Goal: Task Accomplishment & Management: Use online tool/utility

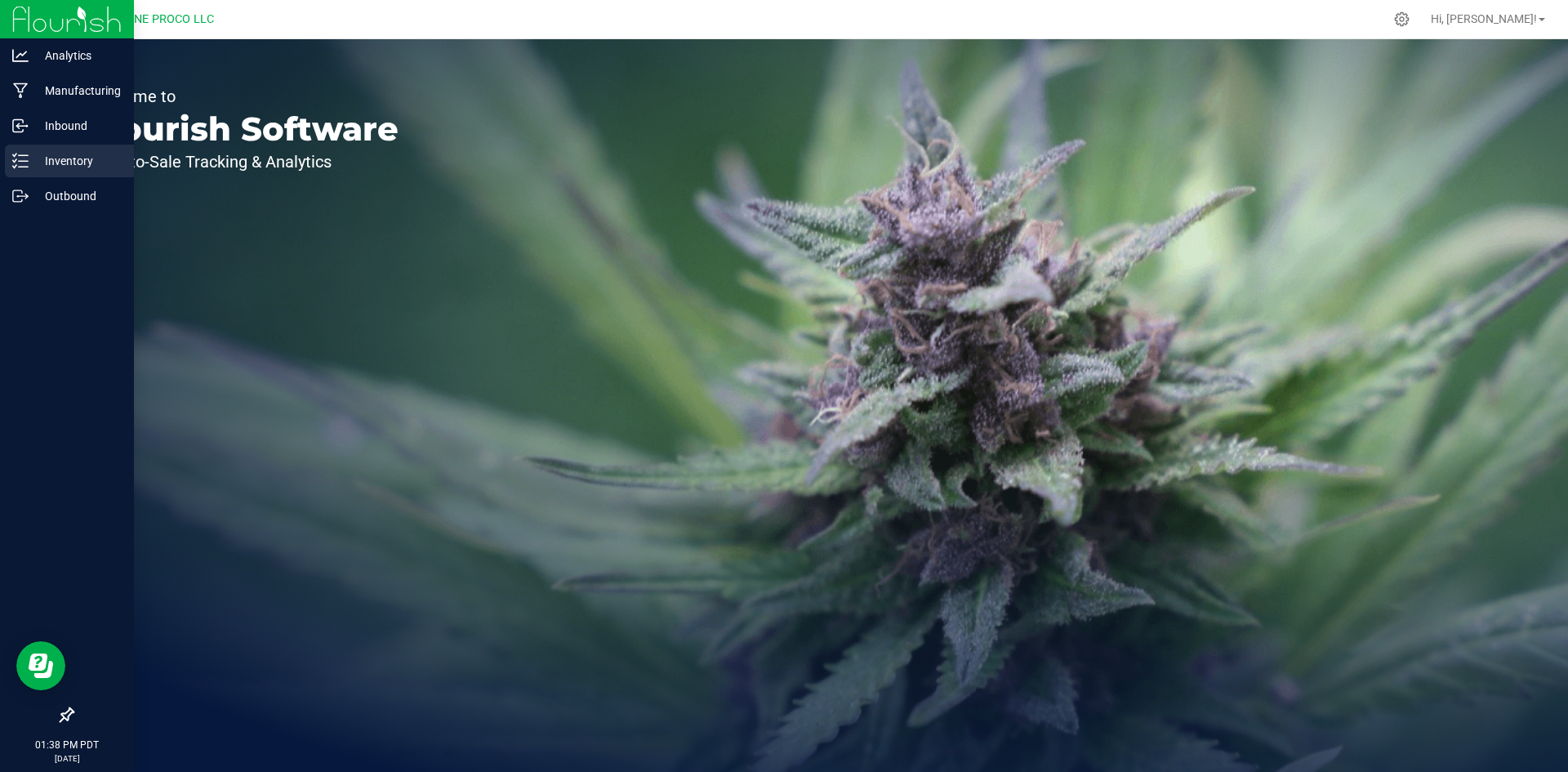
click at [34, 167] on p "Inventory" at bounding box center [78, 161] width 98 height 19
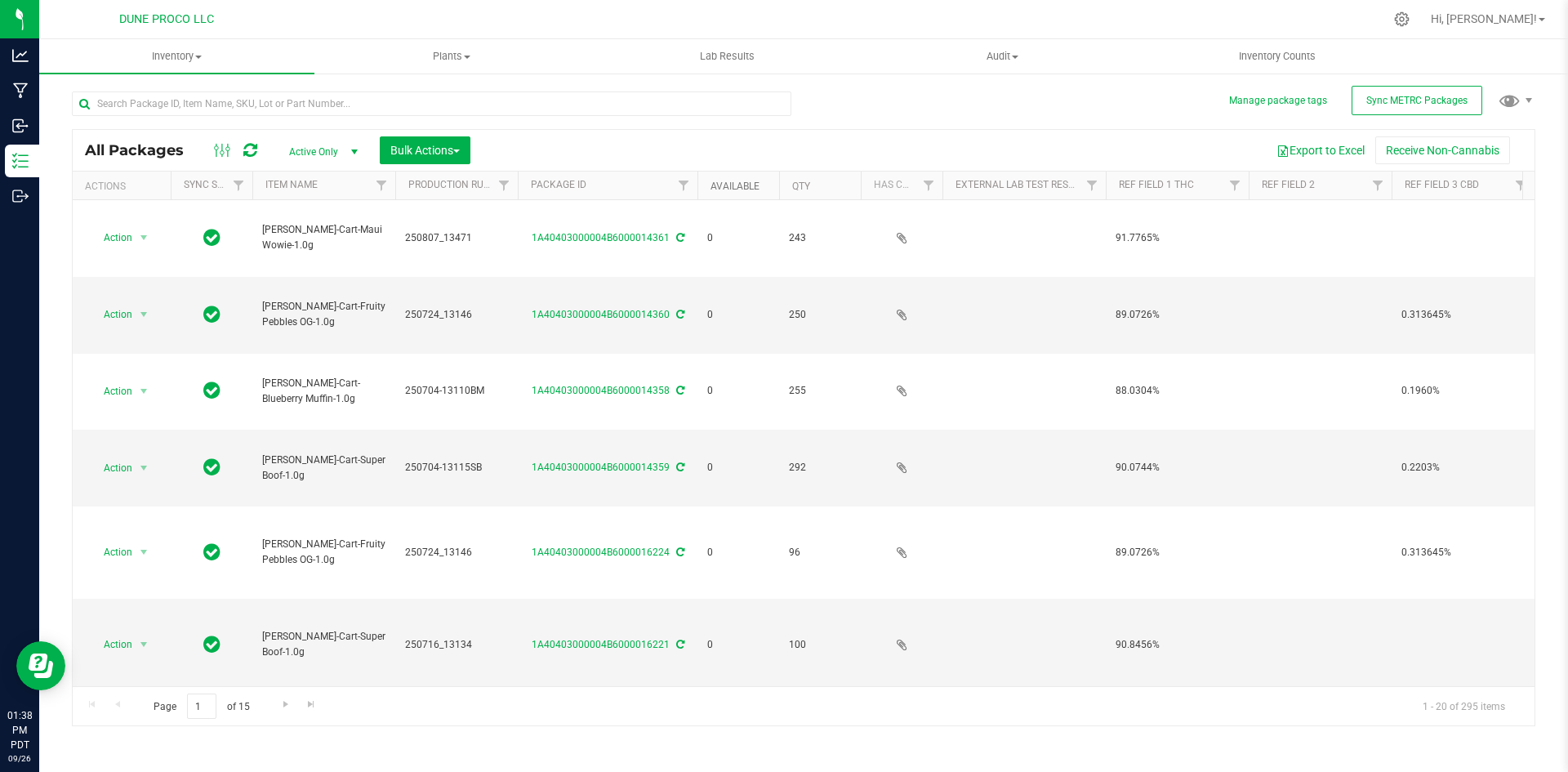
click at [738, 187] on link "Available" at bounding box center [735, 186] width 49 height 11
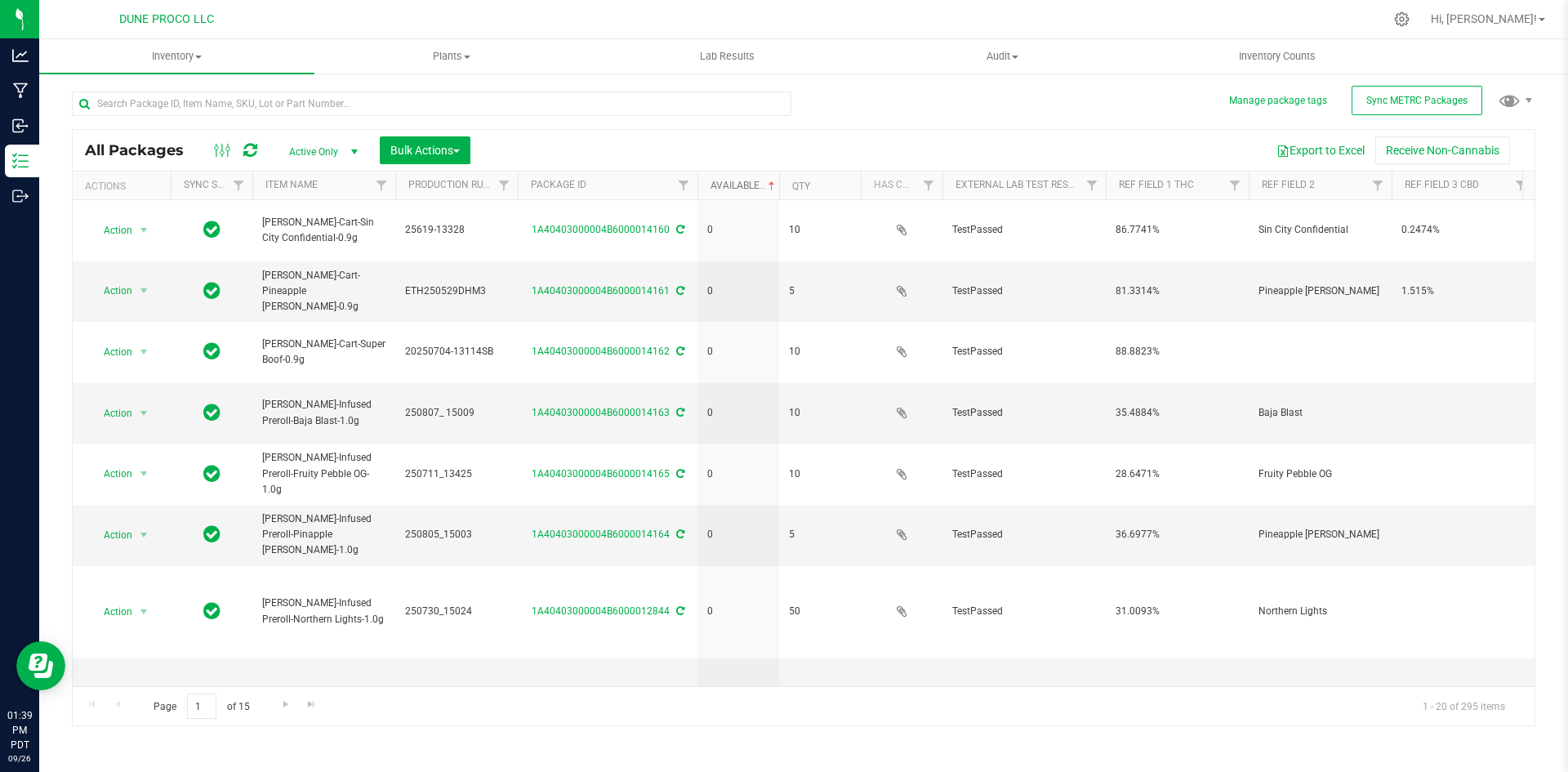
click at [738, 187] on link "Available" at bounding box center [744, 185] width 67 height 11
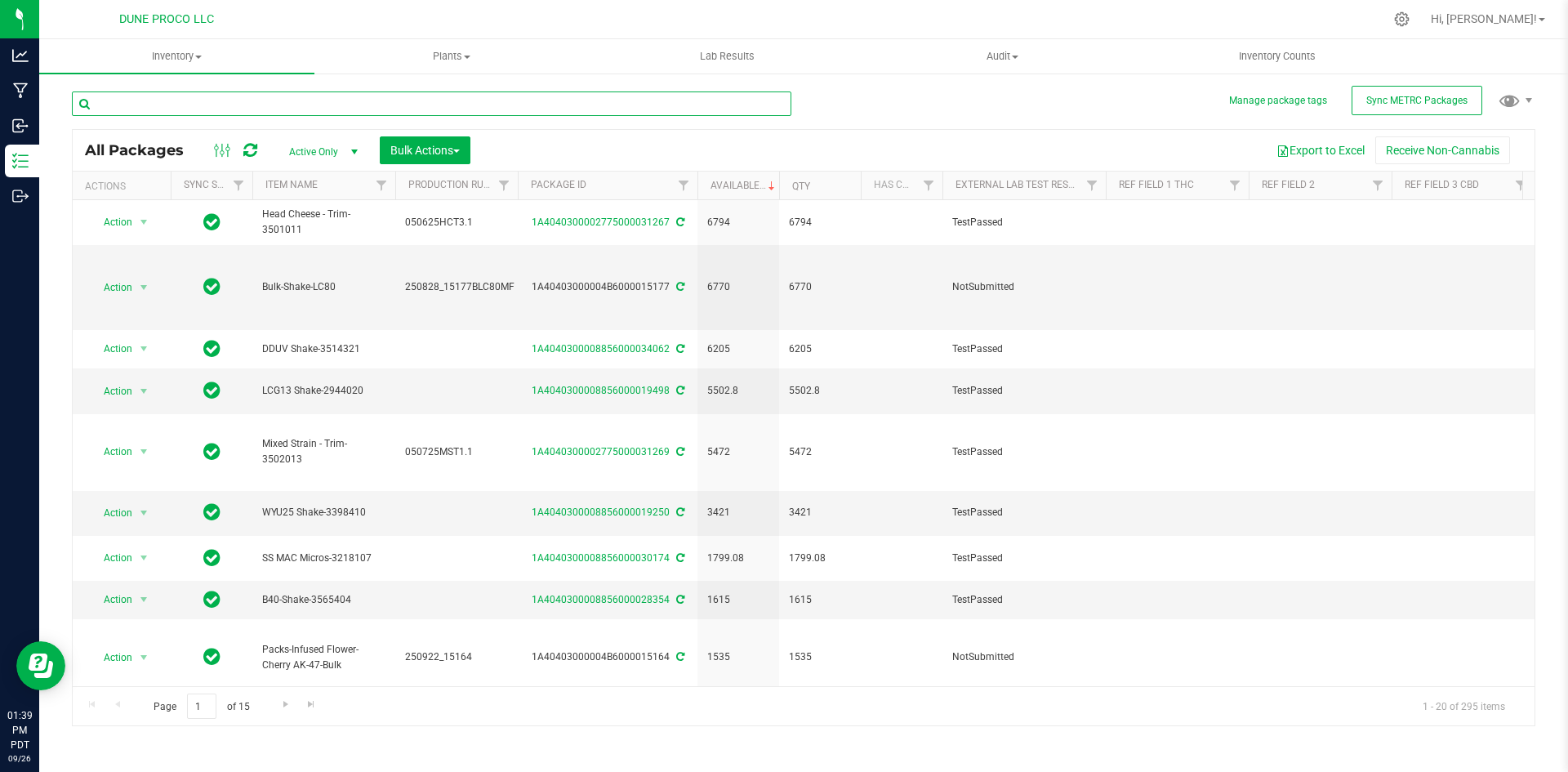
click at [542, 110] on input "text" at bounding box center [432, 104] width 720 height 25
type input "[PERSON_NAME]-cart"
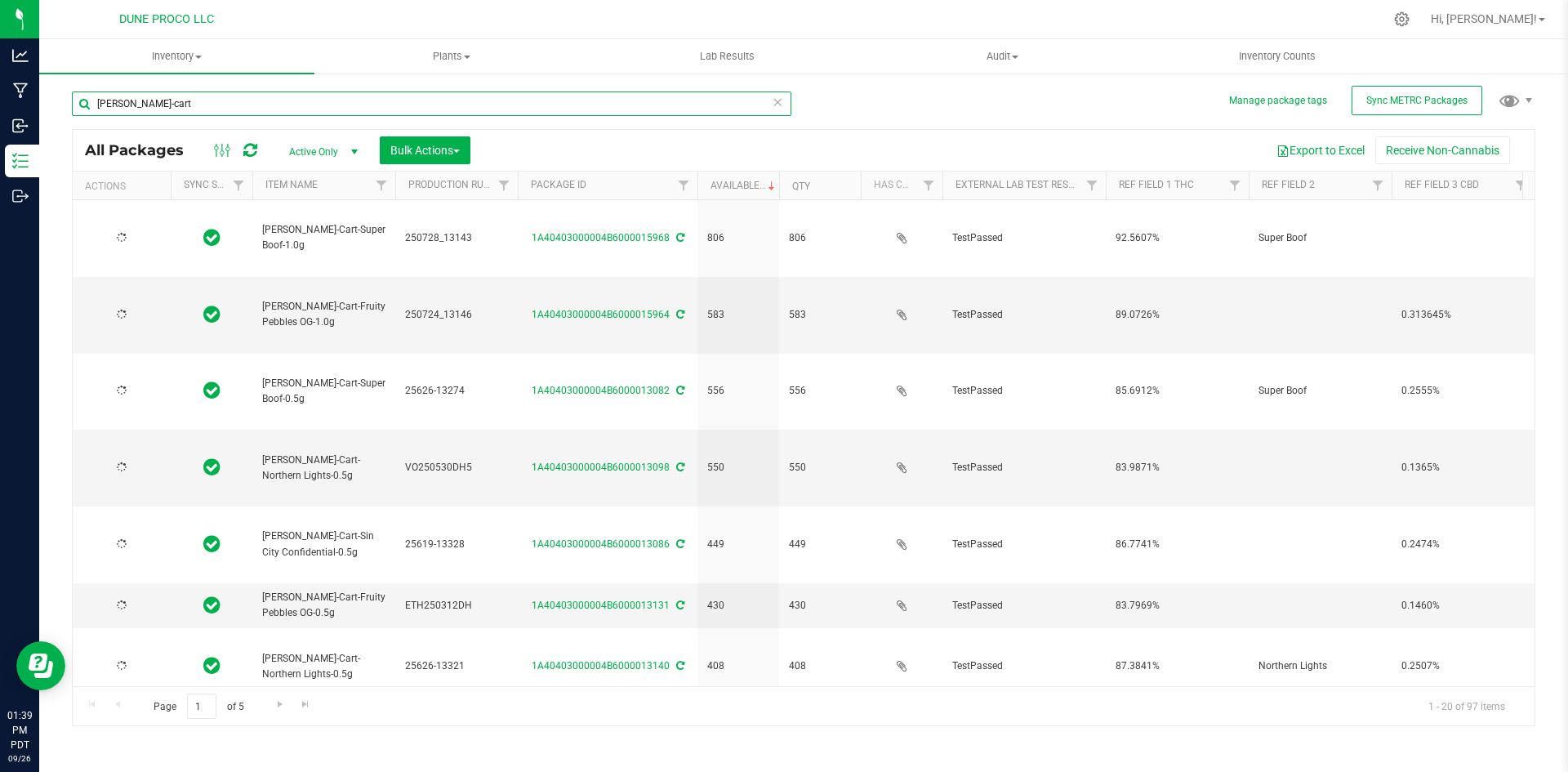
type input "[DATE]"
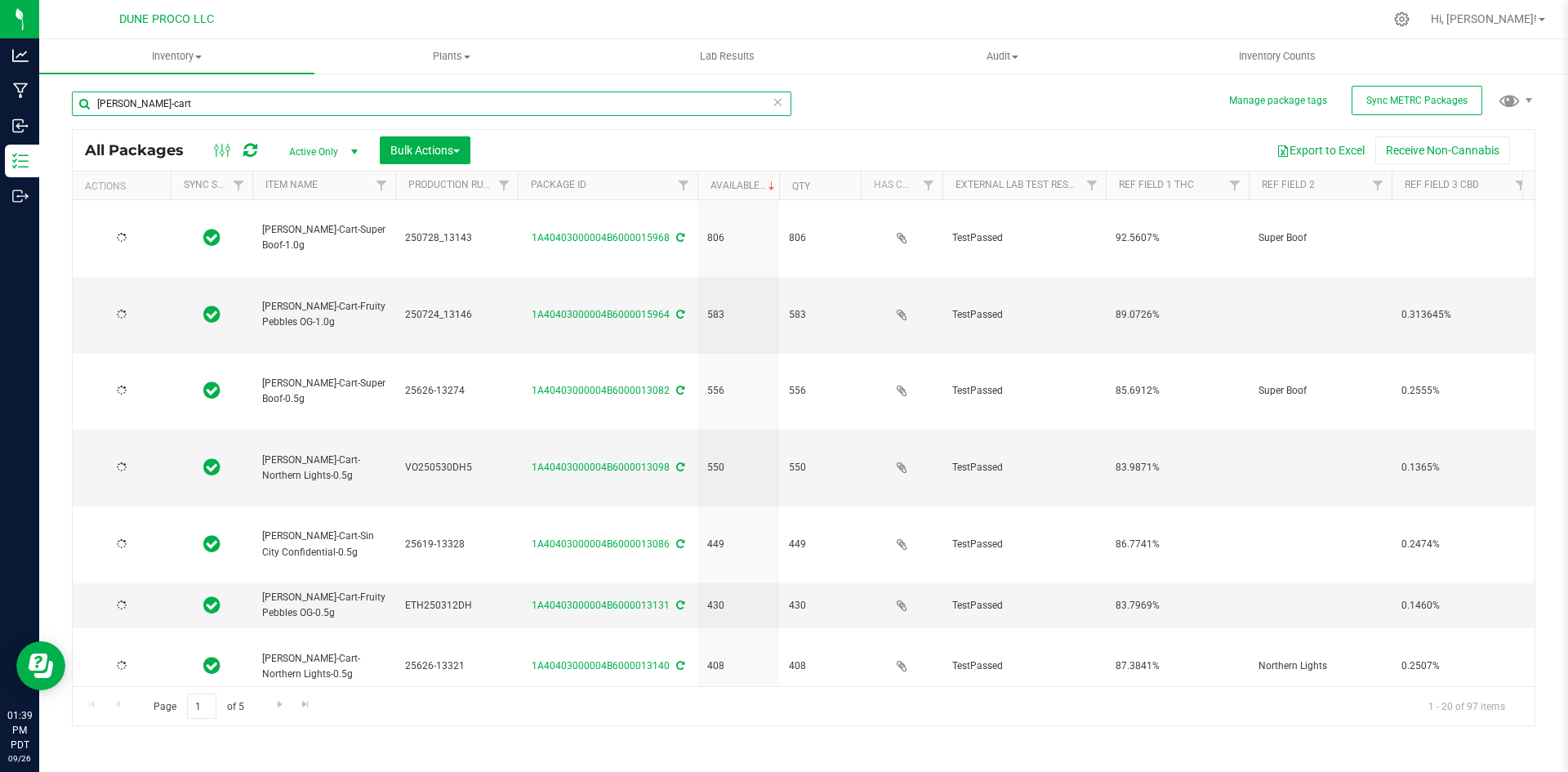
type input "[DATE]"
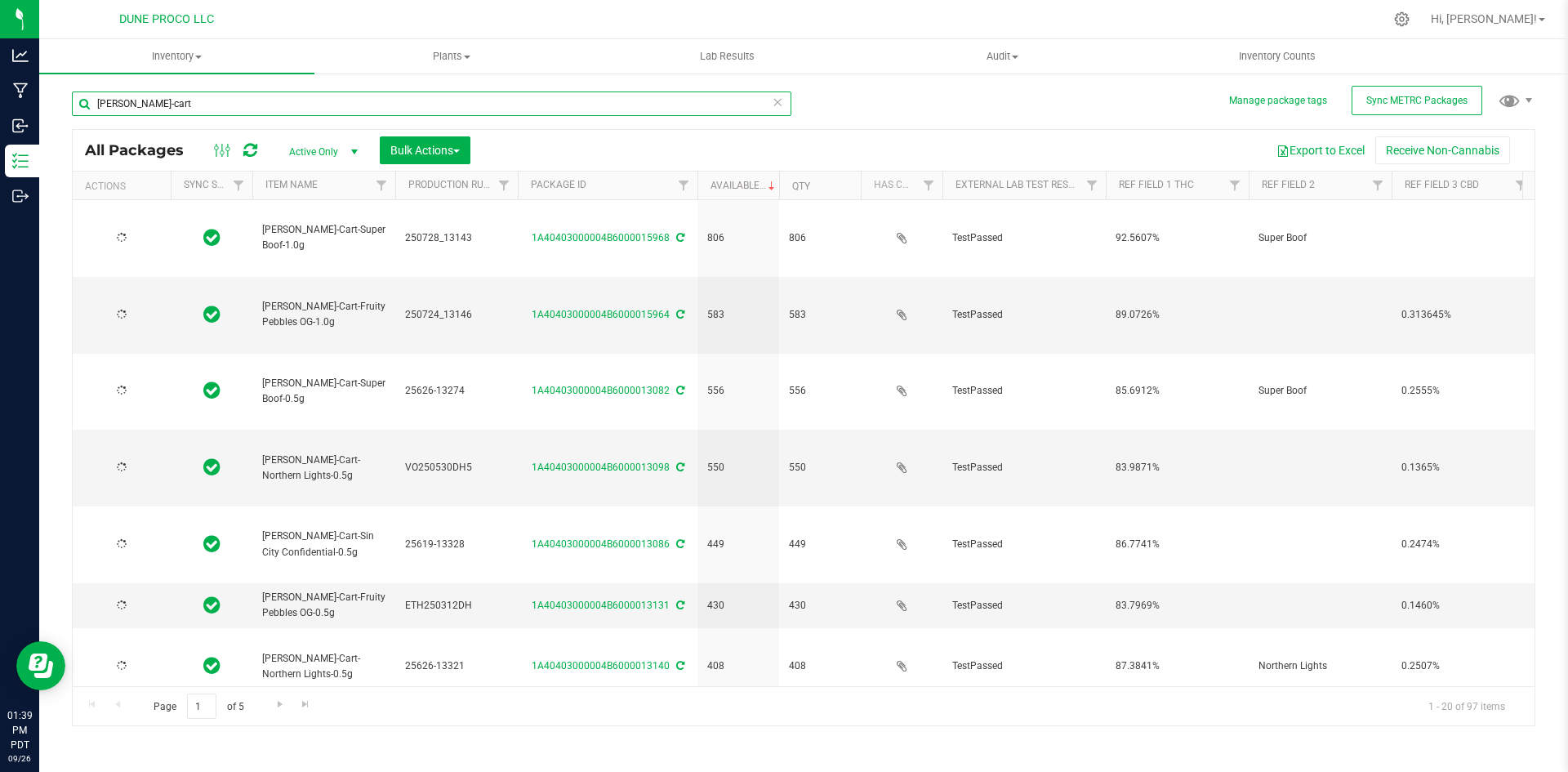
type input "[DATE]"
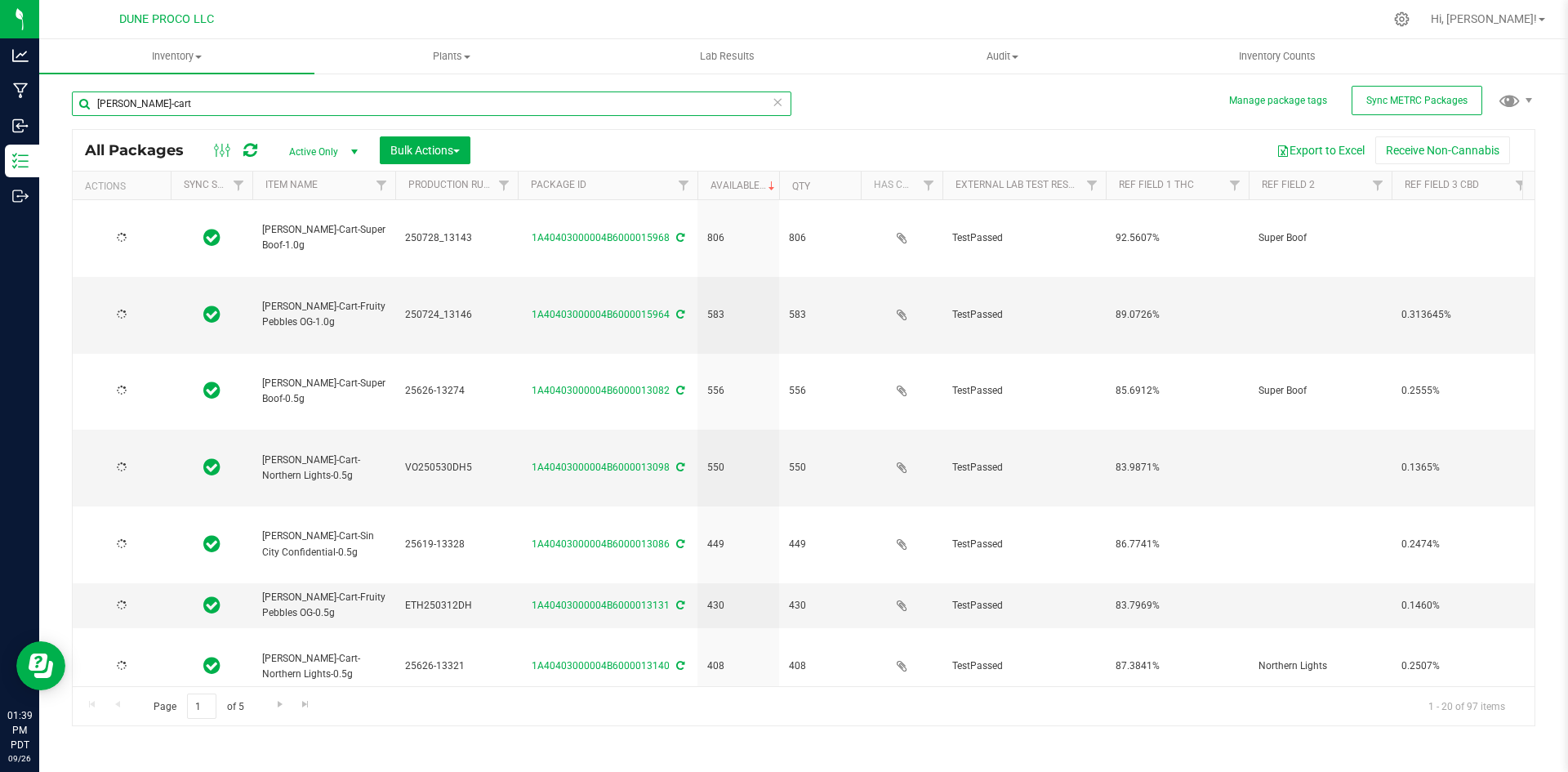
type input "[DATE]"
type input "[PERSON_NAME]-cart"
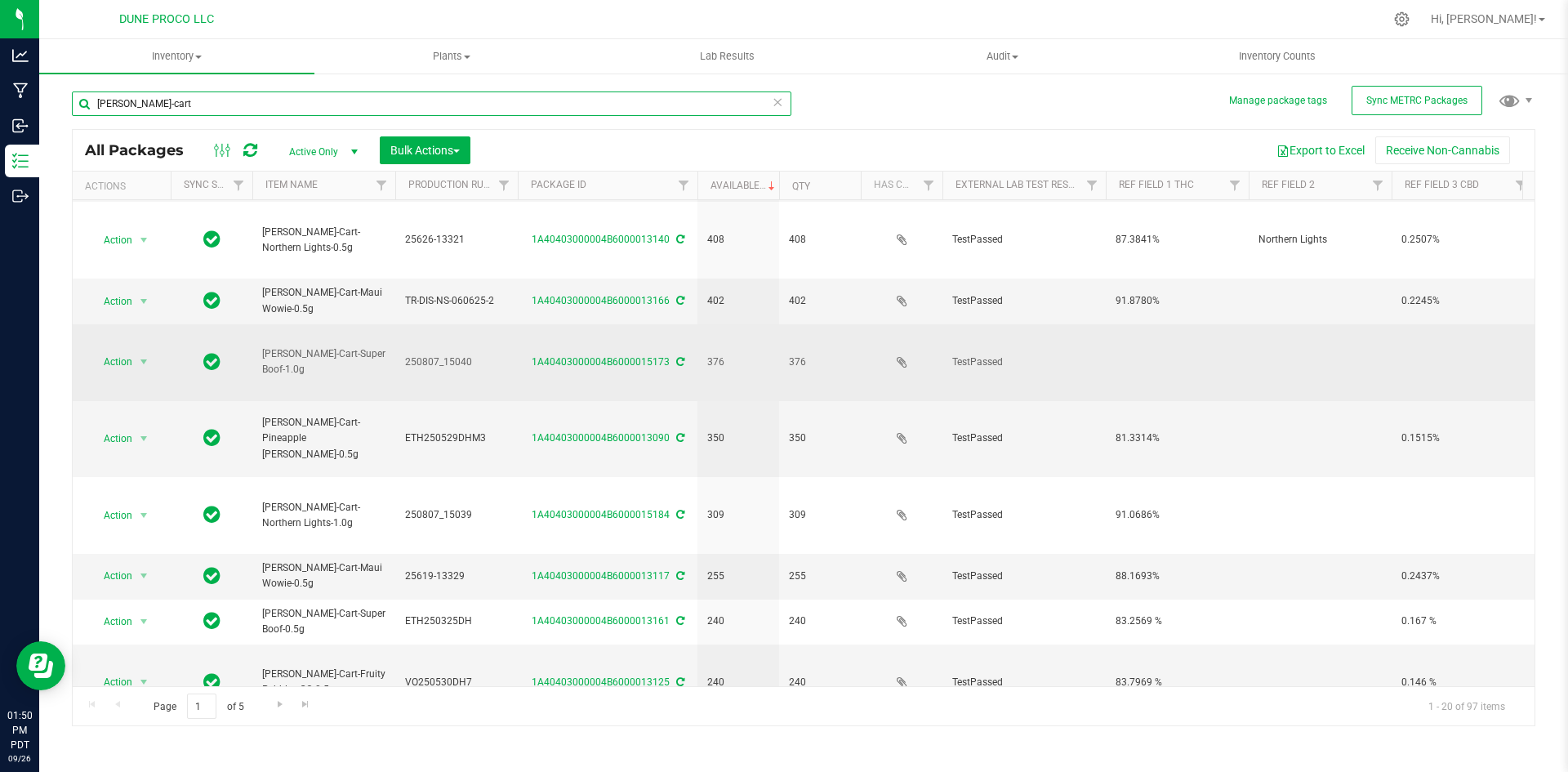
scroll to position [431, 0]
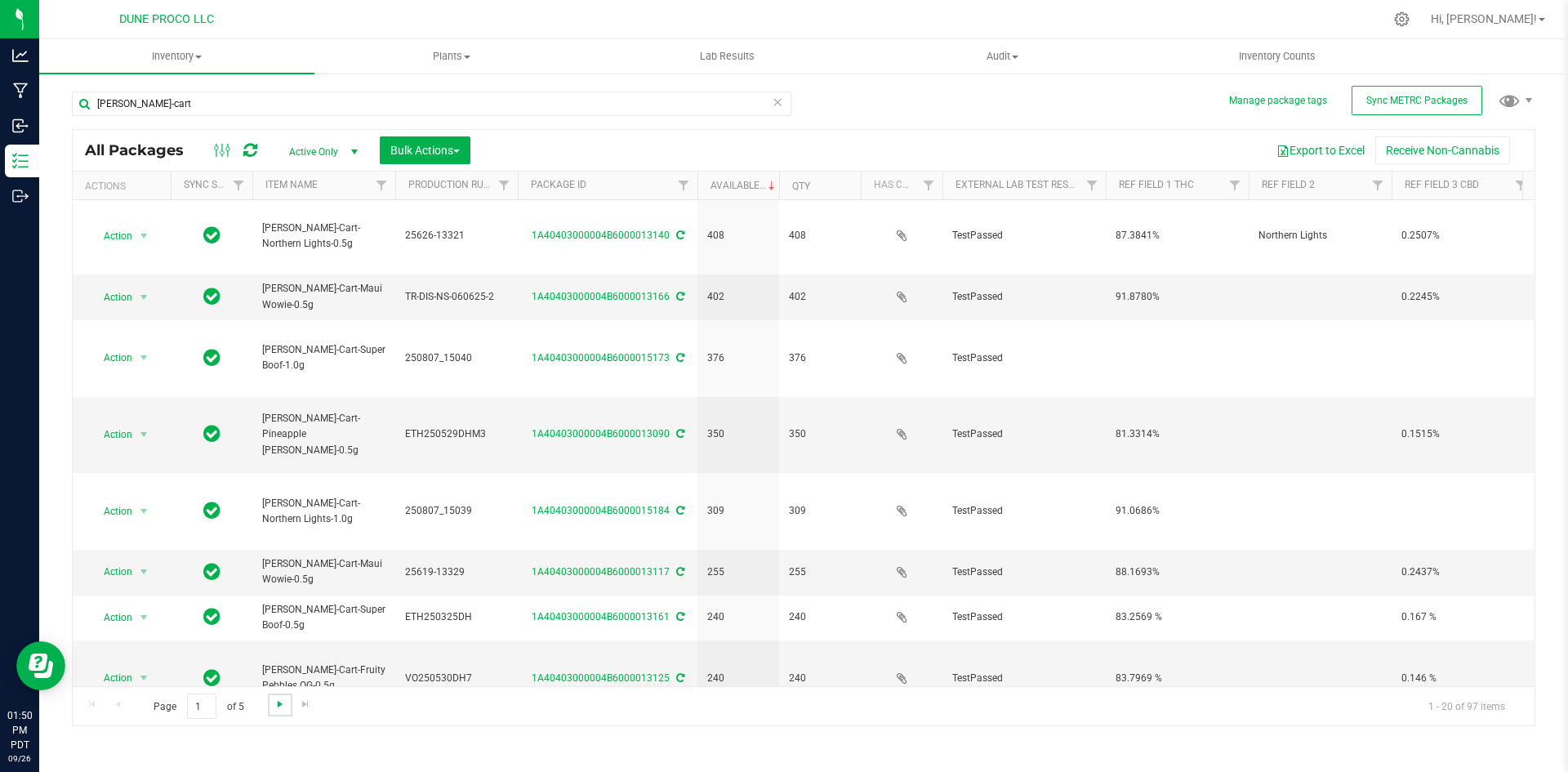
click at [277, 702] on span "Go to the next page" at bounding box center [280, 705] width 13 height 13
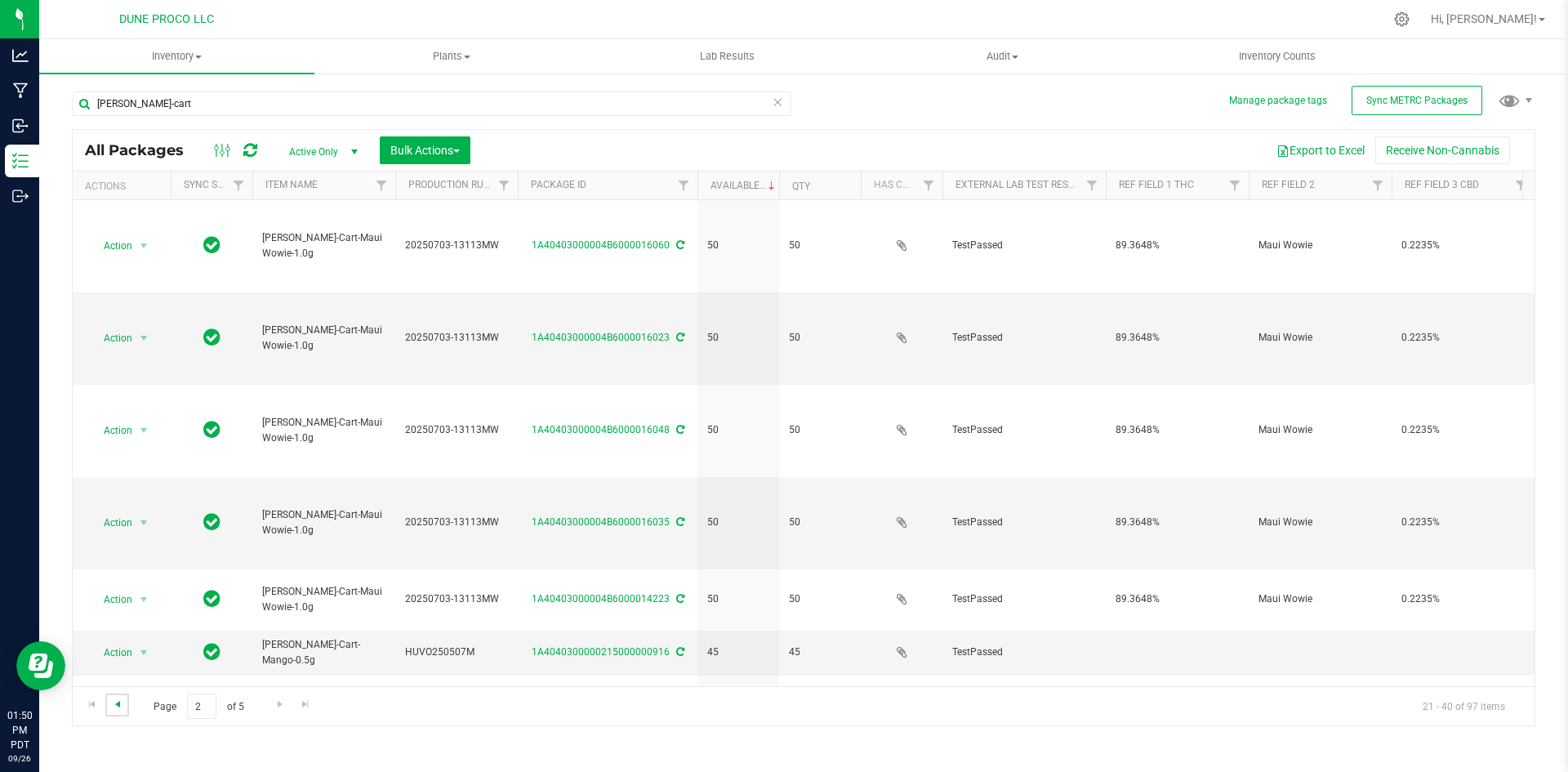
click at [118, 708] on span "Go to the previous page" at bounding box center [117, 705] width 13 height 13
